Goal: Information Seeking & Learning: Learn about a topic

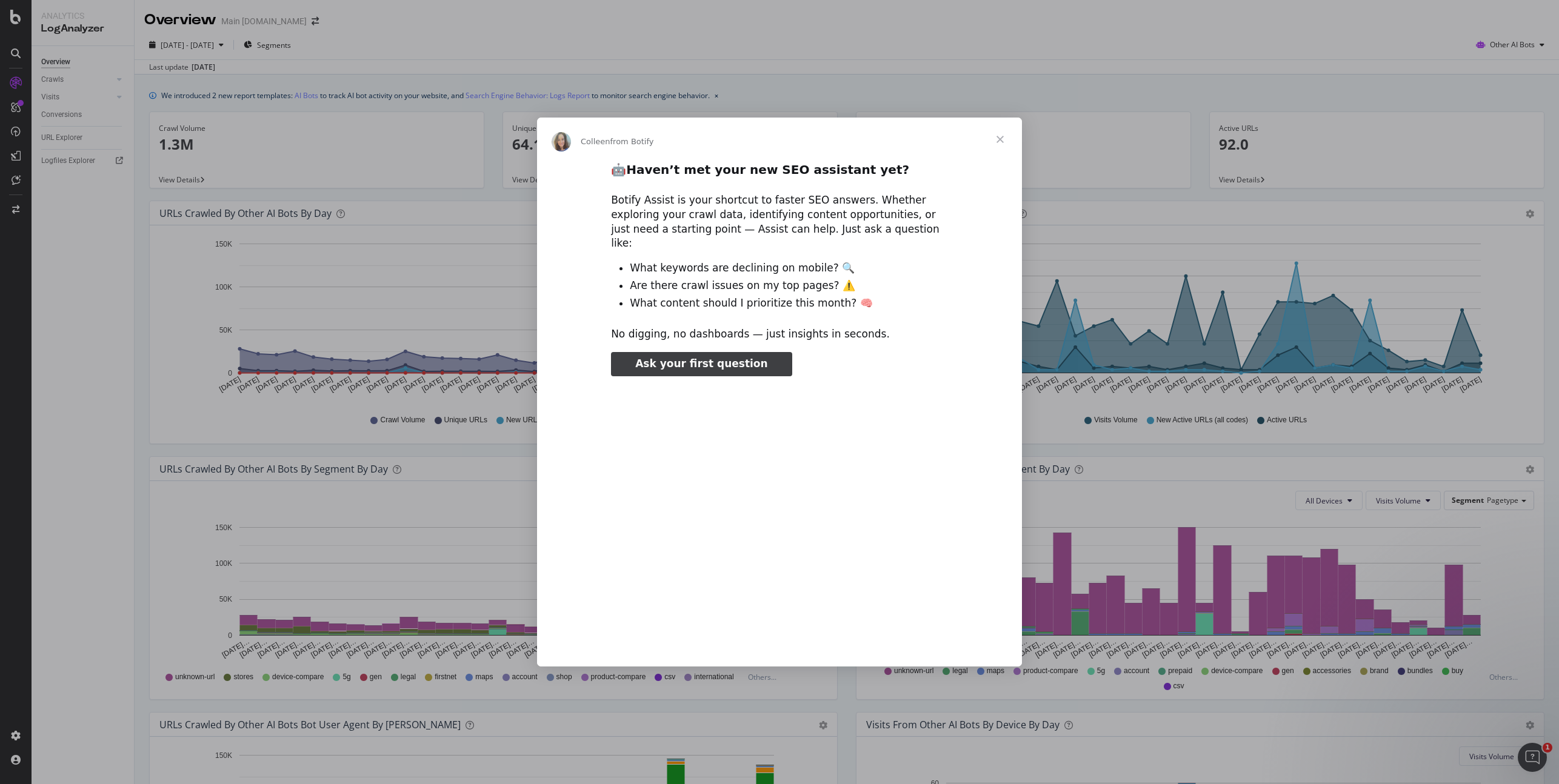
click at [1001, 145] on span "Close" at bounding box center [1000, 139] width 44 height 44
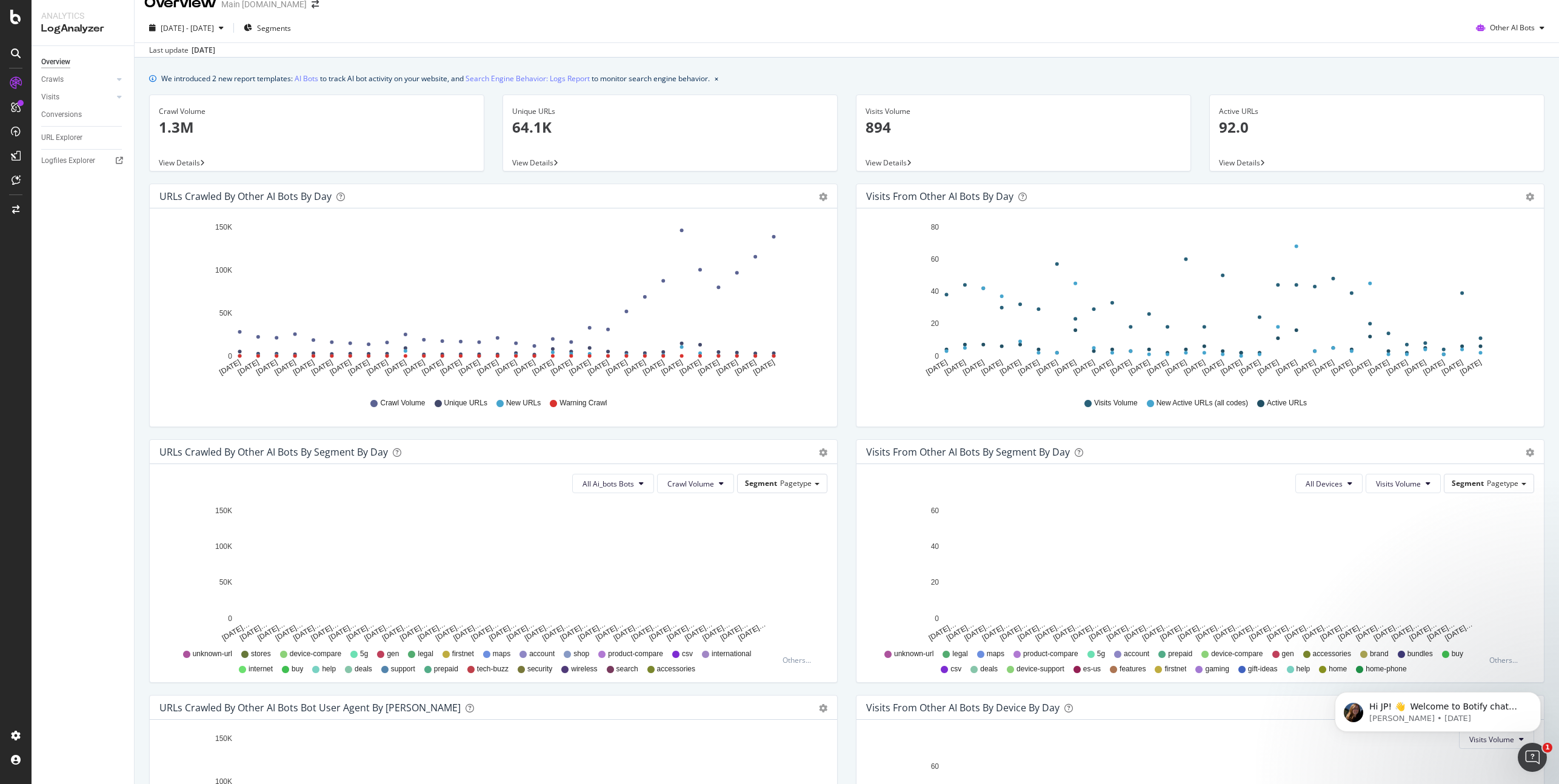
scroll to position [7, 0]
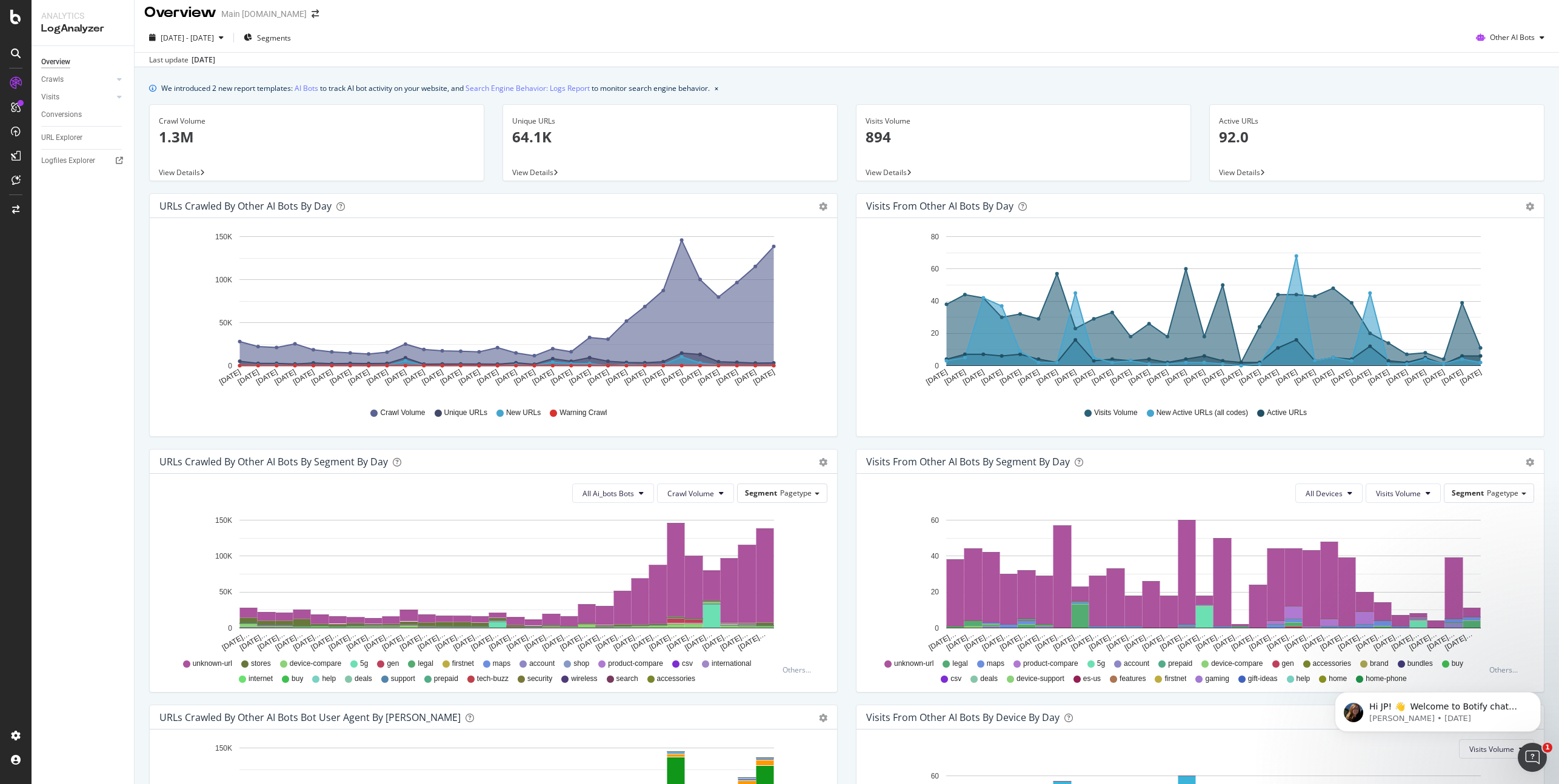
click at [695, 311] on icon "A chart." at bounding box center [507, 304] width 534 height 125
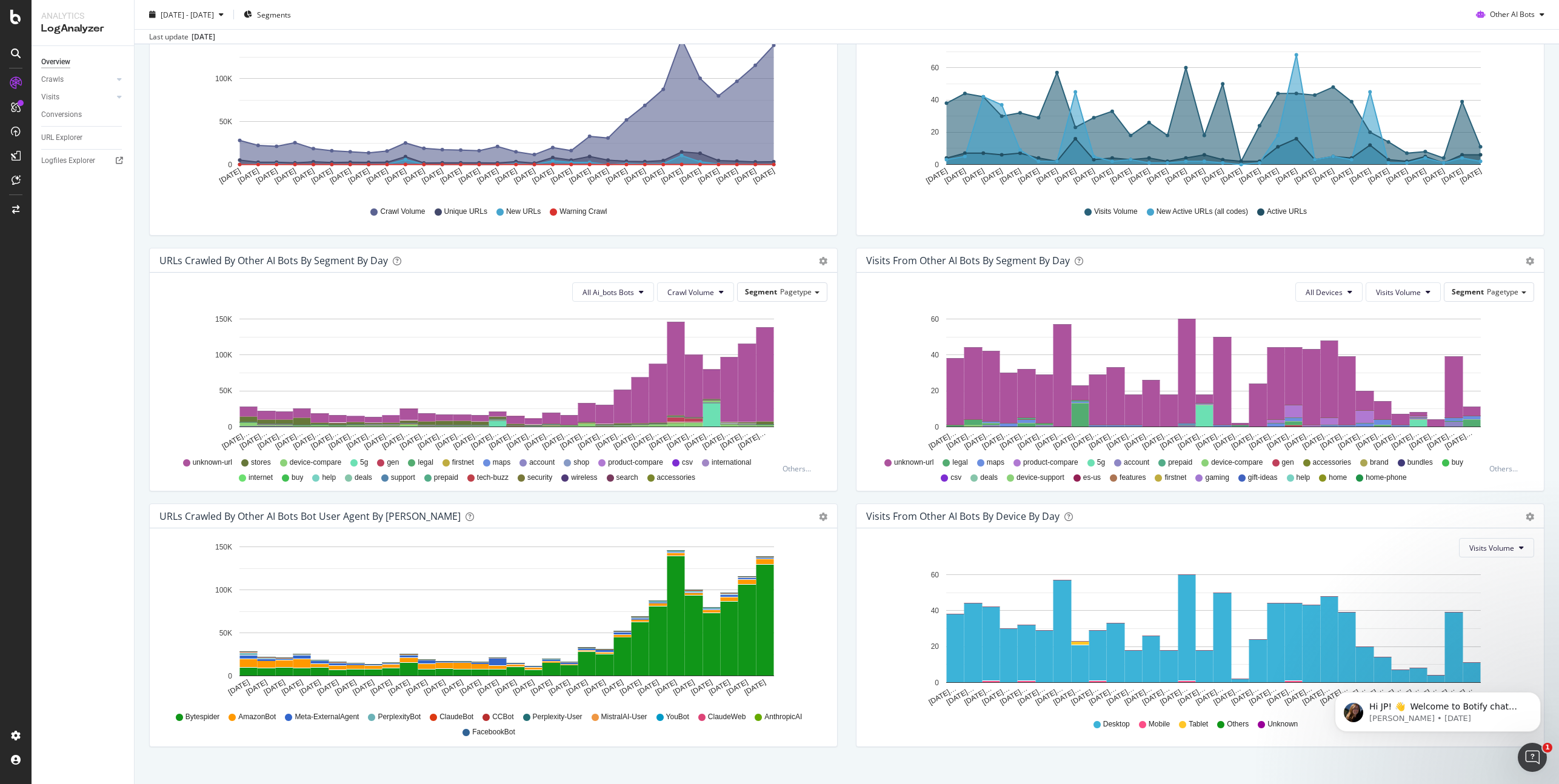
scroll to position [226, 0]
